Goal: Task Accomplishment & Management: Use online tool/utility

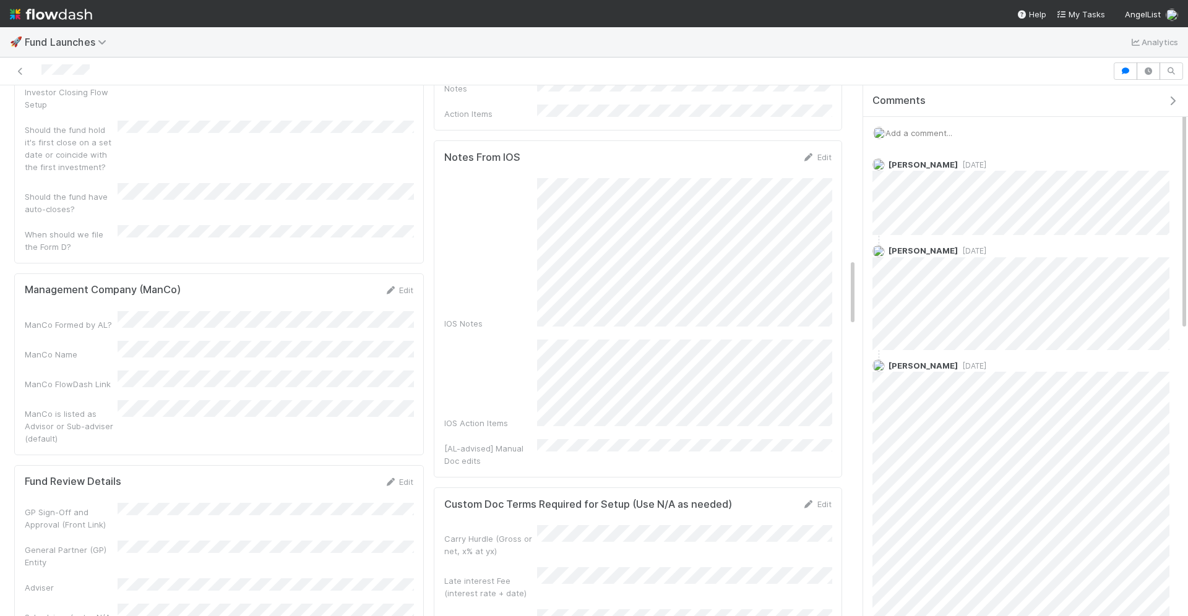
scroll to position [1426, 0]
click at [927, 130] on span "Add a comment..." at bounding box center [919, 133] width 67 height 10
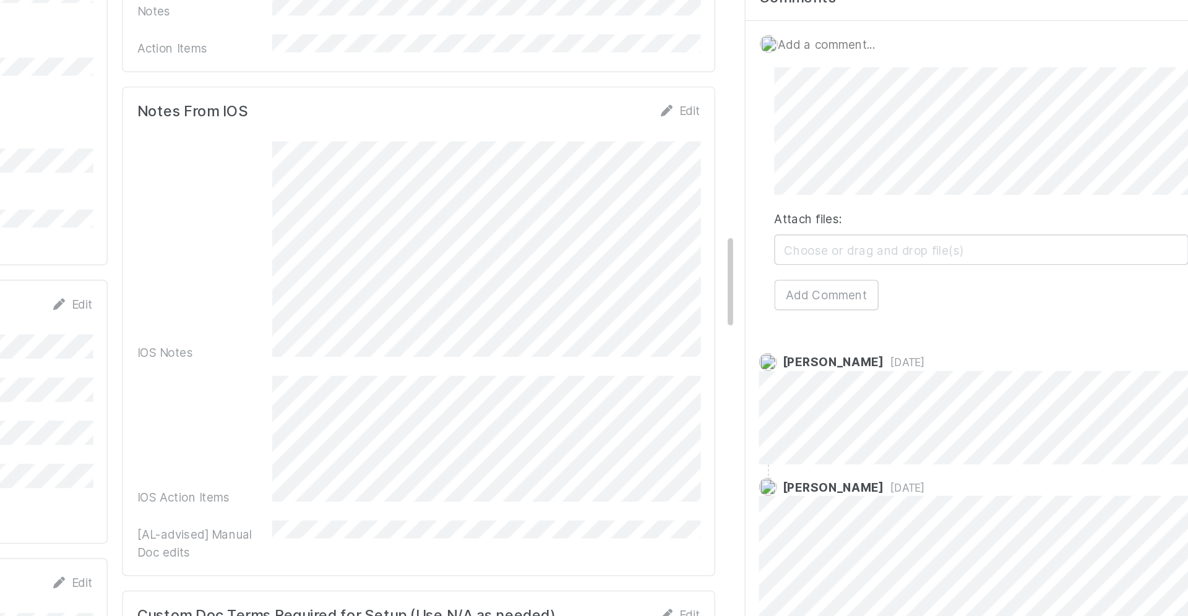
scroll to position [1408, 0]
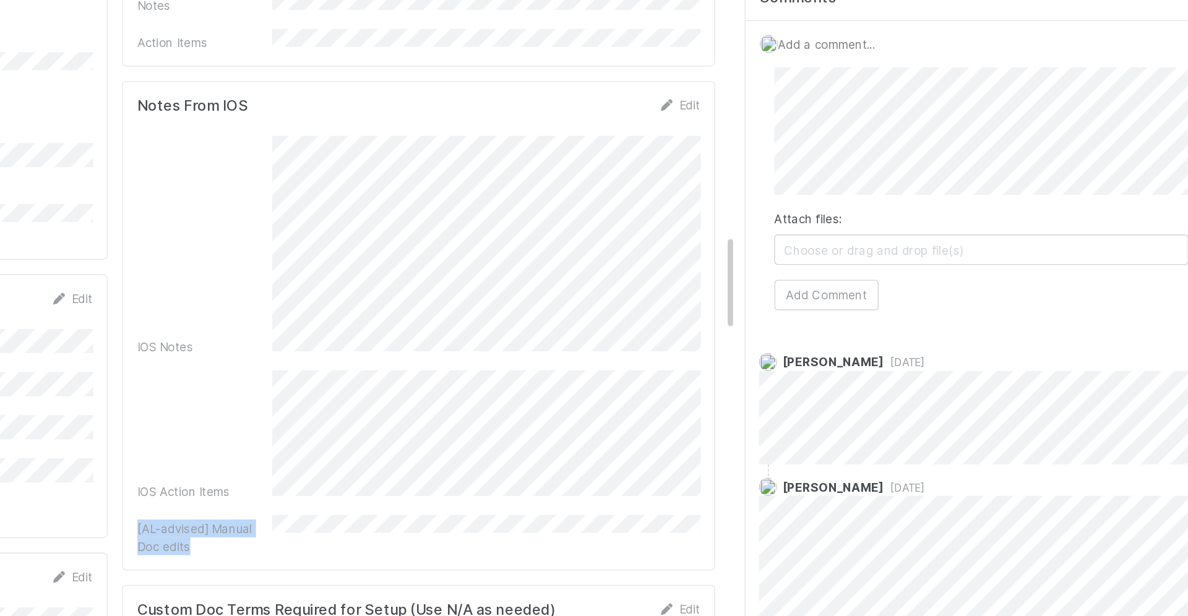
drag, startPoint x: 649, startPoint y: 388, endPoint x: 652, endPoint y: 298, distance: 90.4
click at [652, 298] on div "IOS Notes IOS Action Items [AL-advised] Manual Doc edits" at bounding box center [637, 340] width 387 height 289
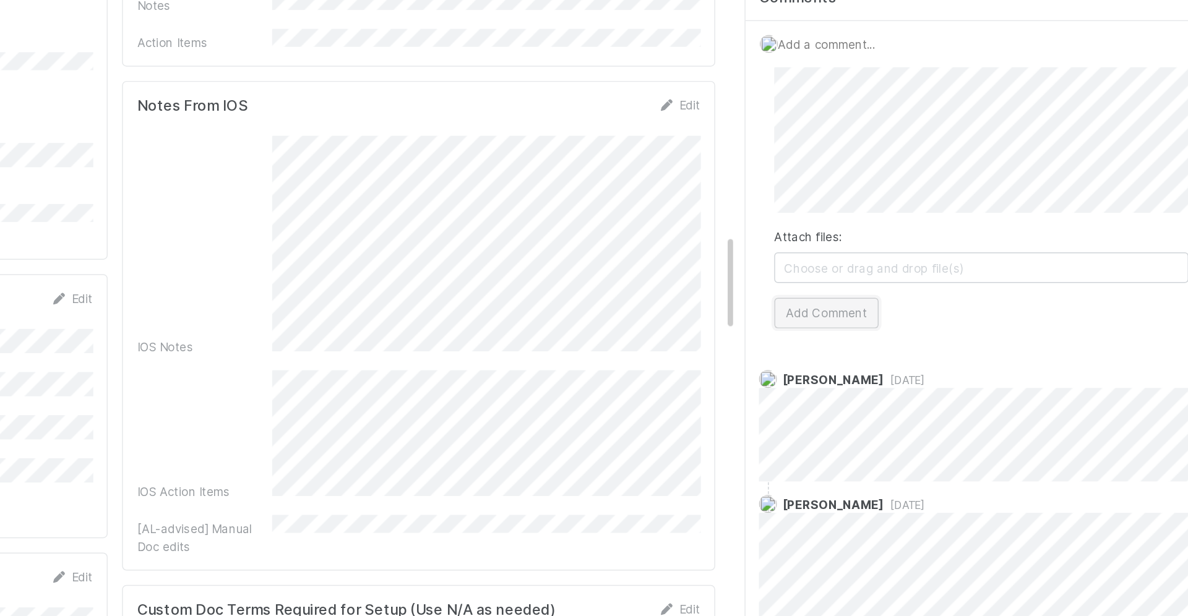
click at [930, 317] on button "Add Comment" at bounding box center [919, 318] width 72 height 21
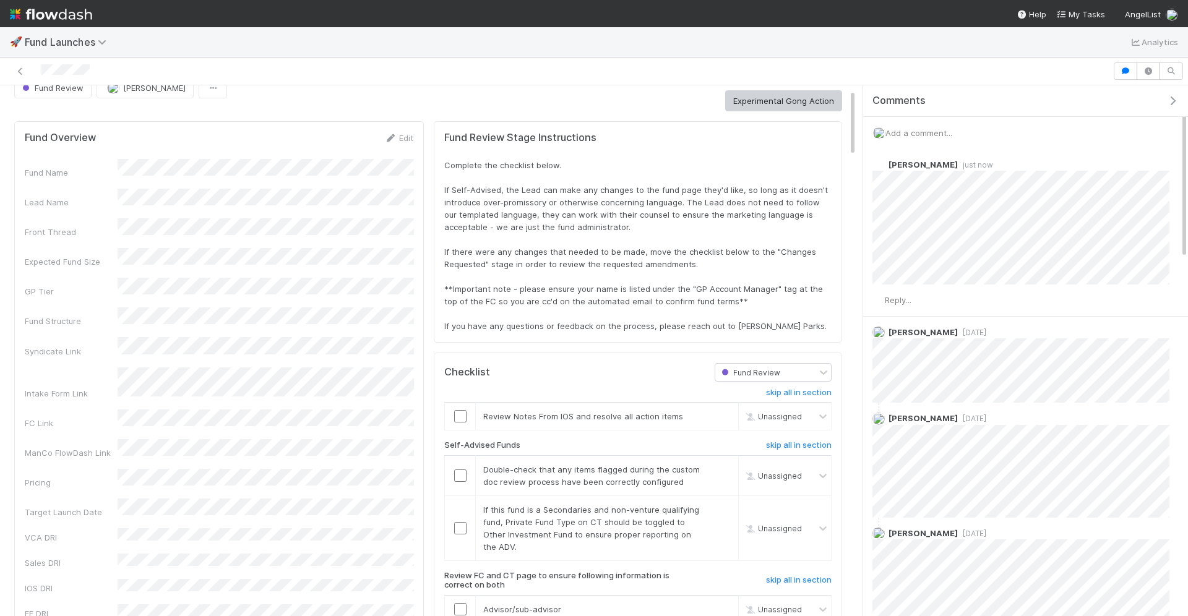
scroll to position [0, 0]
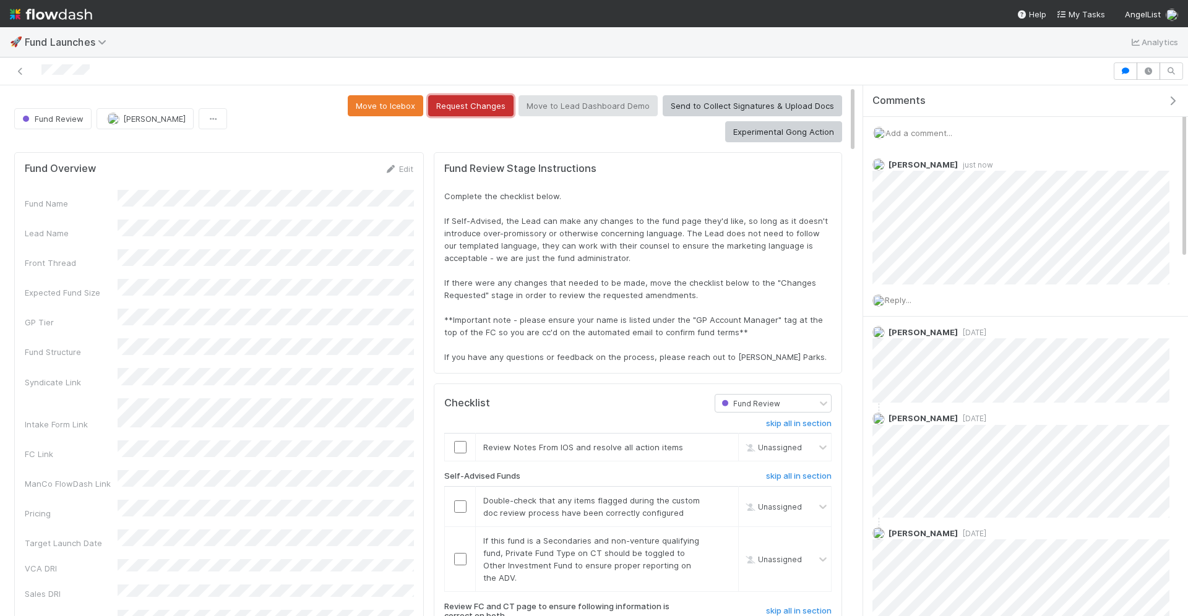
click at [428, 106] on button "Request Changes" at bounding box center [470, 105] width 85 height 21
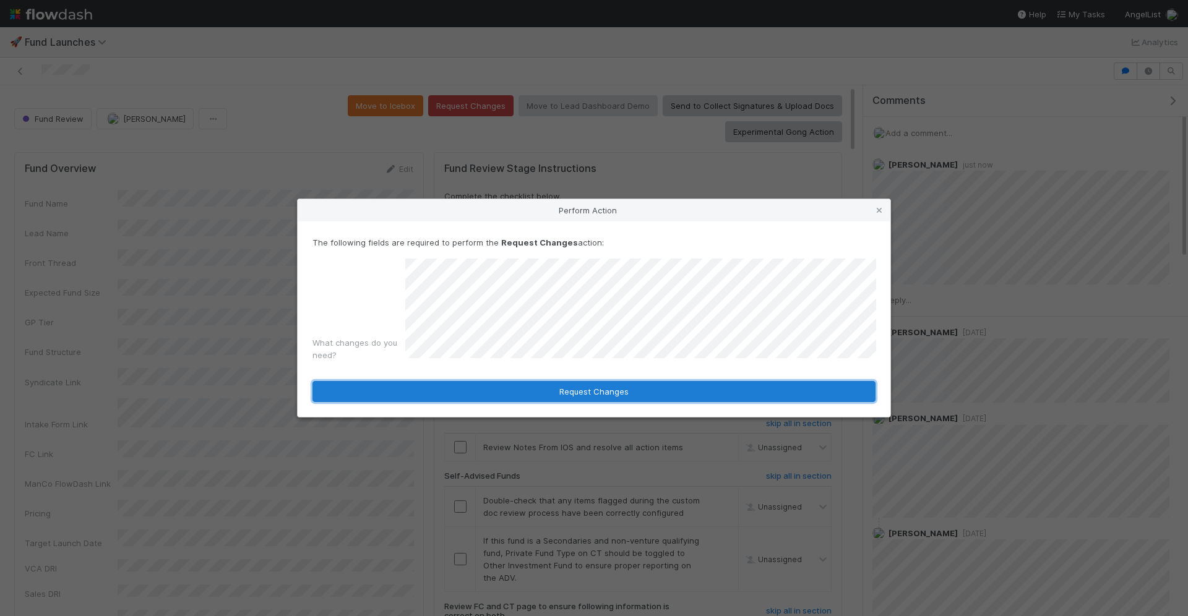
click at [545, 386] on button "Request Changes" at bounding box center [594, 391] width 563 height 21
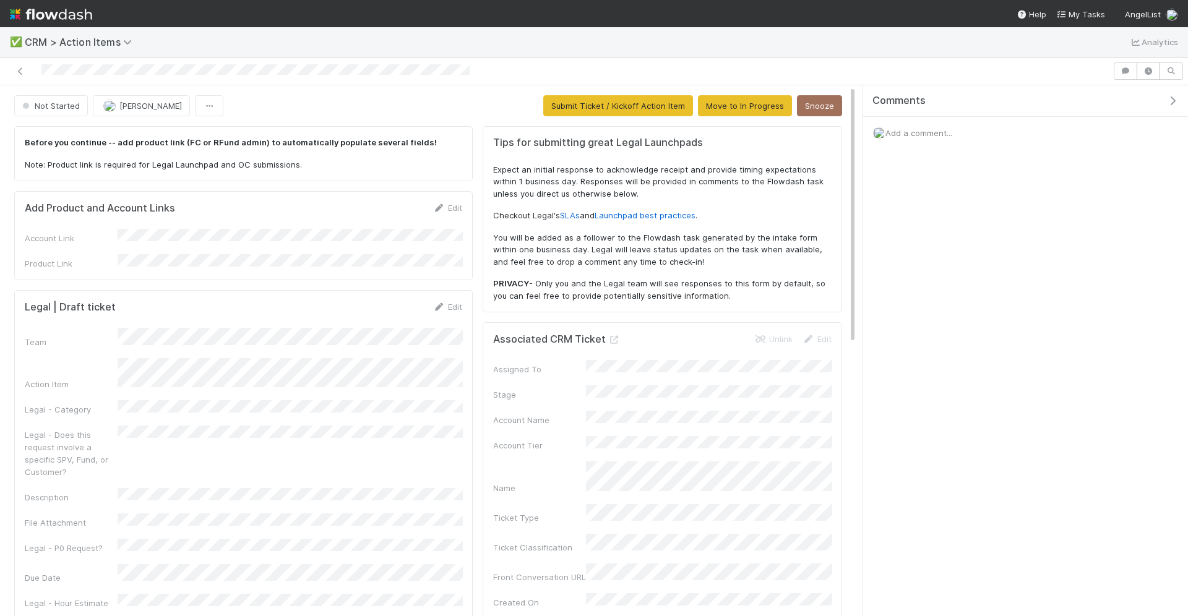
click at [48, 16] on img at bounding box center [51, 14] width 82 height 21
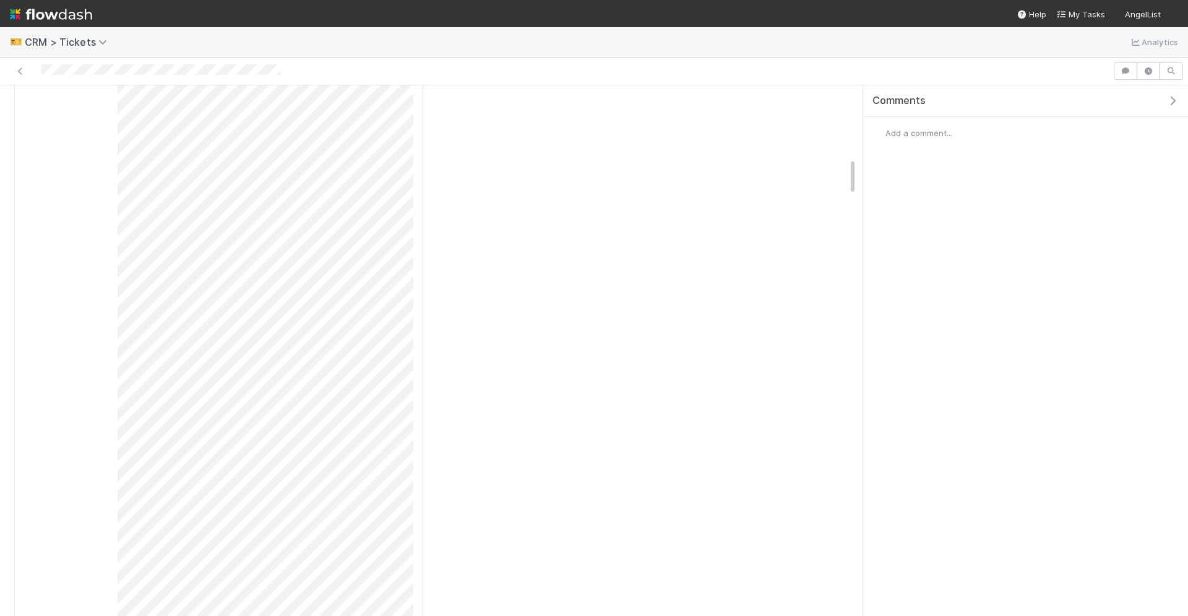
scroll to position [1029, 0]
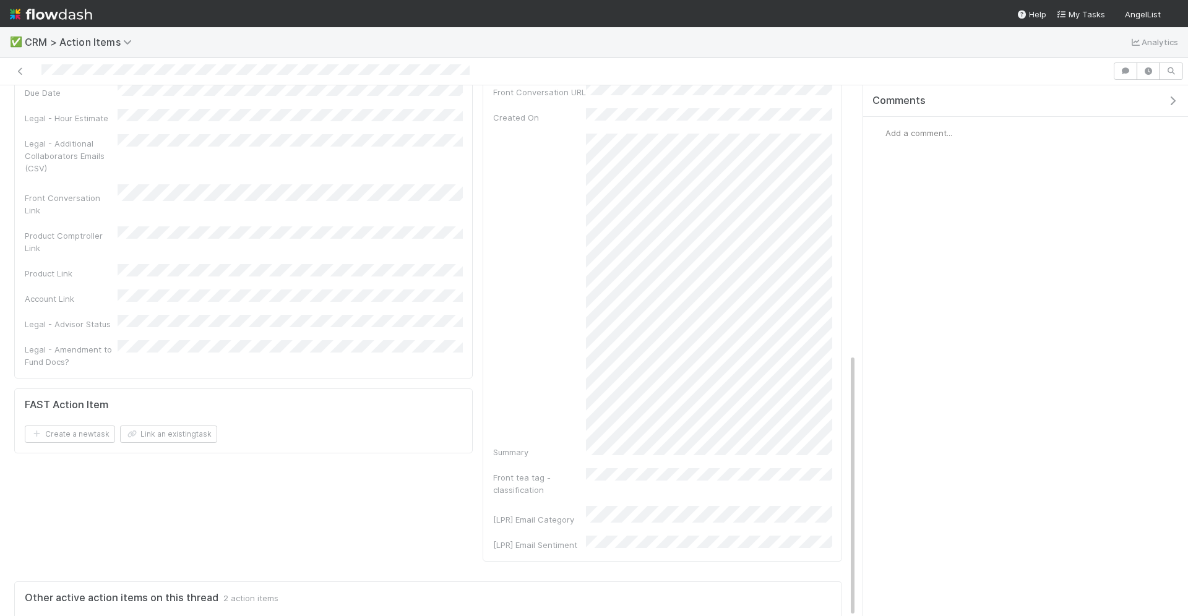
scroll to position [542, 0]
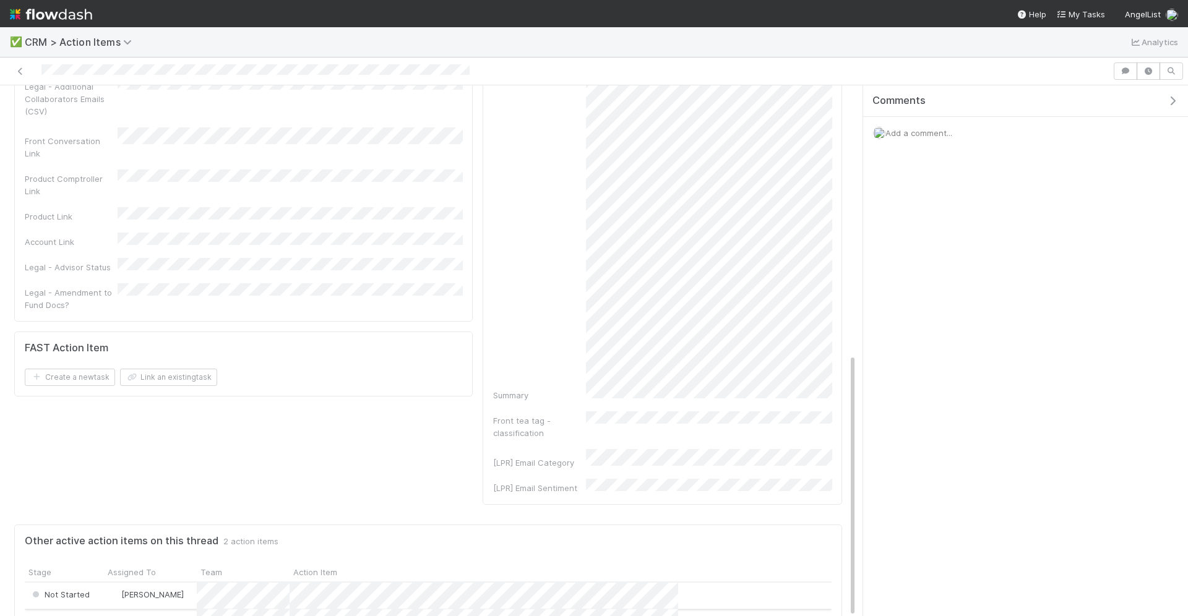
click at [706, 583] on div "Not Started Durga Arjun" at bounding box center [428, 596] width 807 height 27
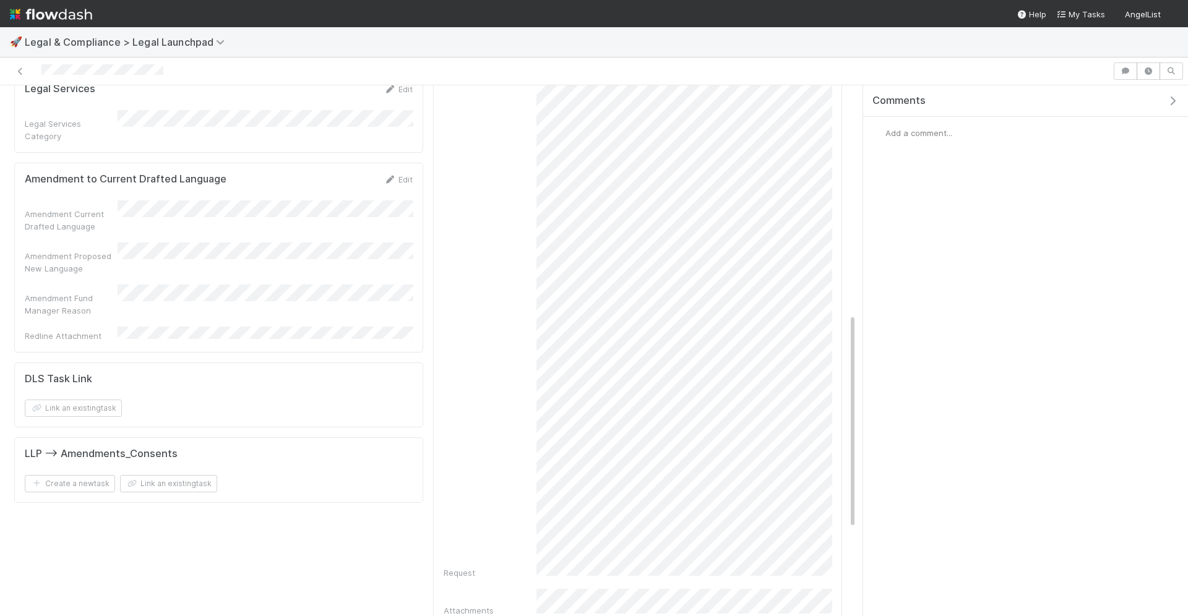
scroll to position [559, 0]
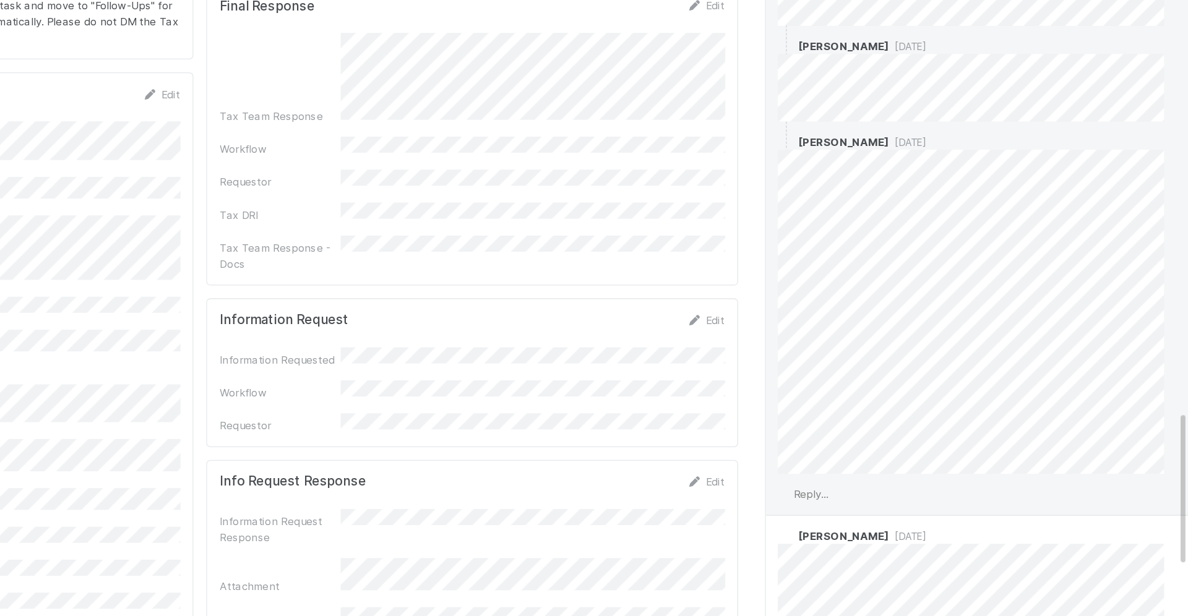
scroll to position [1633, 0]
